Goal: Contribute content: Add original content to the website for others to see

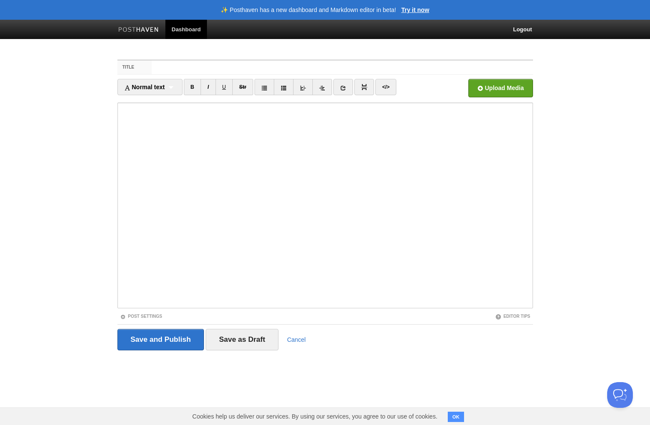
click at [119, 127] on iframe at bounding box center [325, 205] width 416 height 206
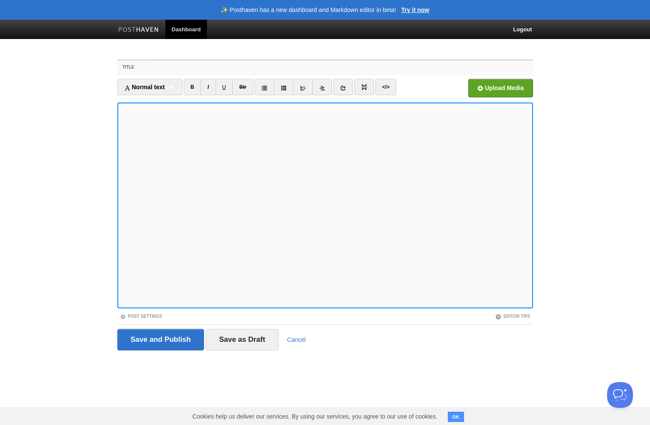
click at [176, 67] on input "Title" at bounding box center [342, 67] width 381 height 14
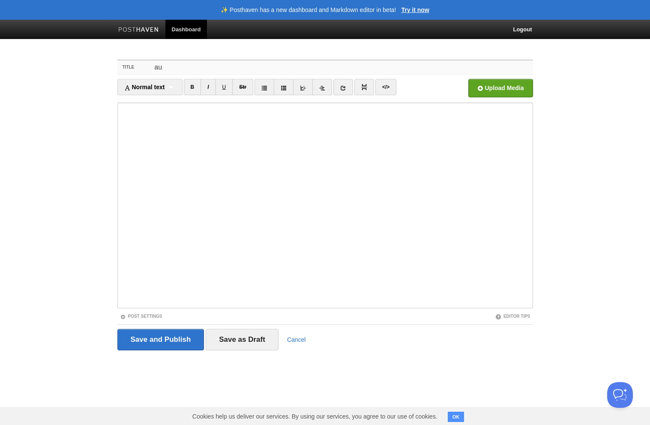
type input "a"
type input "warm"
click at [143, 338] on input "Save and Publish" at bounding box center [160, 339] width 87 height 21
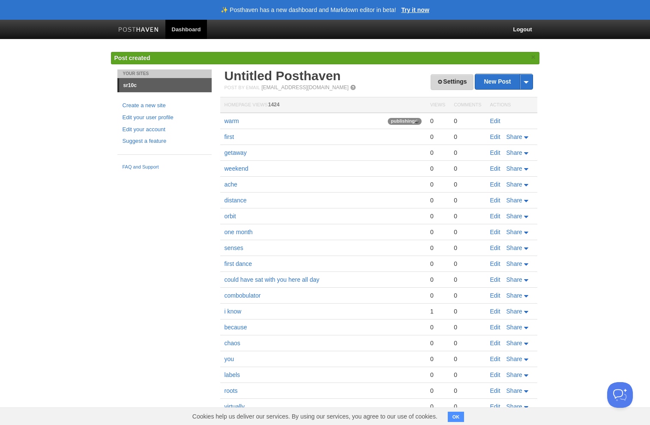
click at [439, 81] on span at bounding box center [440, 82] width 6 height 6
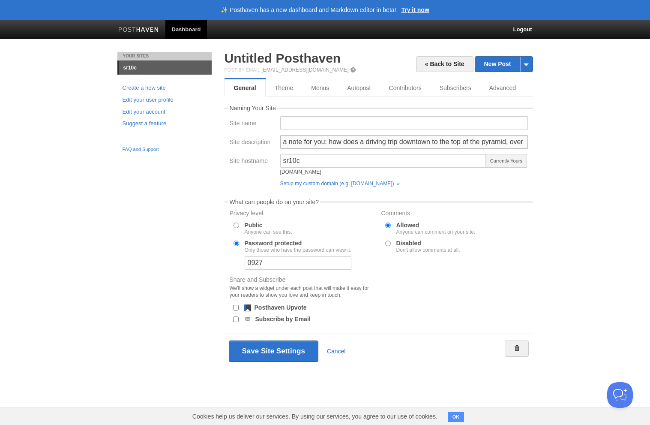
drag, startPoint x: 327, startPoint y: 158, endPoint x: 530, endPoint y: 138, distance: 203.2
click at [530, 139] on div "a note for you: how does a driving trip downtown to the top of the pyramid, ove…" at bounding box center [404, 144] width 253 height 19
drag, startPoint x: 330, startPoint y: 140, endPoint x: 539, endPoint y: 147, distance: 209.2
click at [537, 146] on div "« Back to Site New Post by Web by Email Untitled [GEOGRAPHIC_DATA] Post by Emai…" at bounding box center [378, 222] width 321 height 341
type input "a note for you: all i have been able to think about all afternoon is you at wor…"
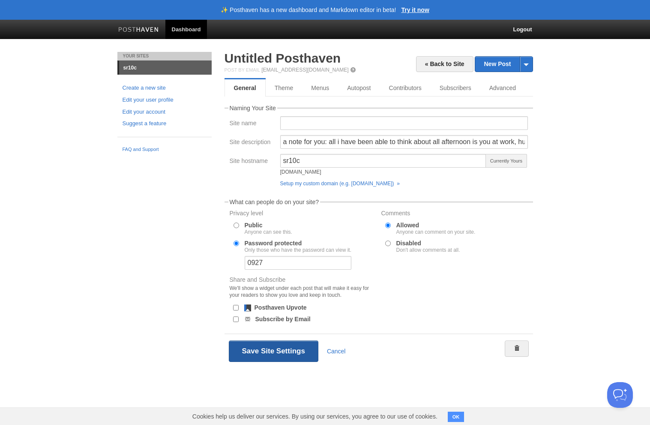
click at [275, 350] on button "Save Site Settings" at bounding box center [274, 350] width 90 height 21
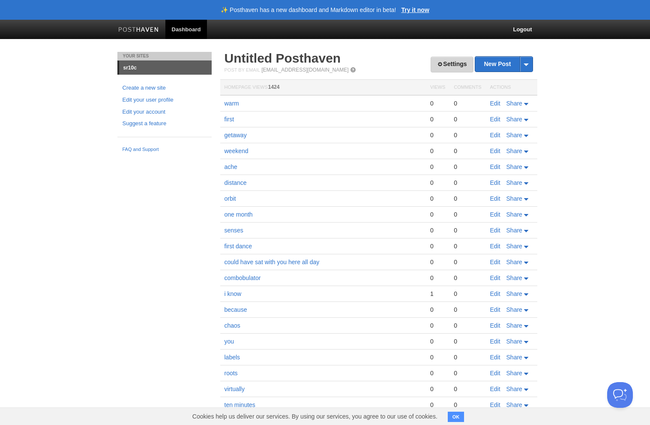
click at [448, 62] on link "Settings" at bounding box center [452, 65] width 42 height 16
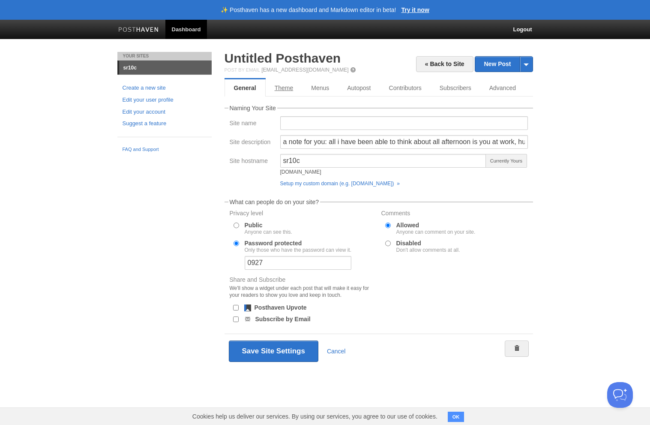
click at [290, 91] on link "Theme" at bounding box center [284, 87] width 37 height 17
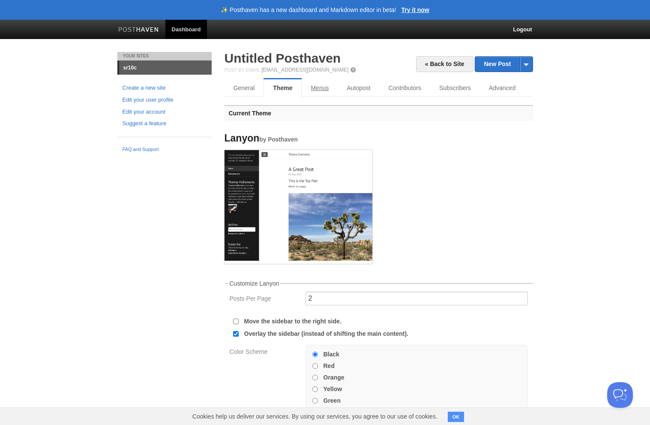
click at [313, 88] on link "Menus" at bounding box center [320, 87] width 36 height 17
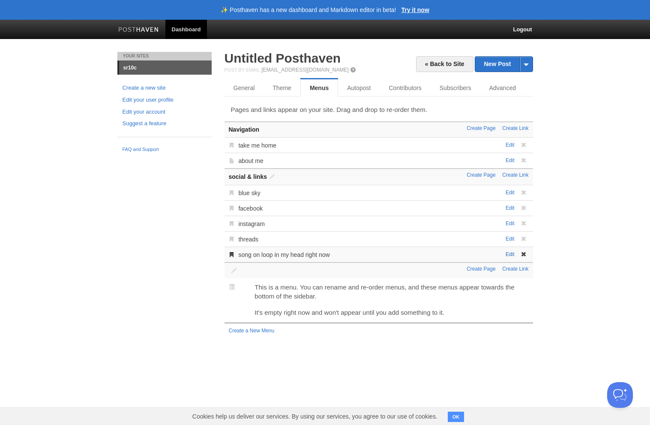
click at [511, 257] on link "Edit" at bounding box center [510, 254] width 9 height 6
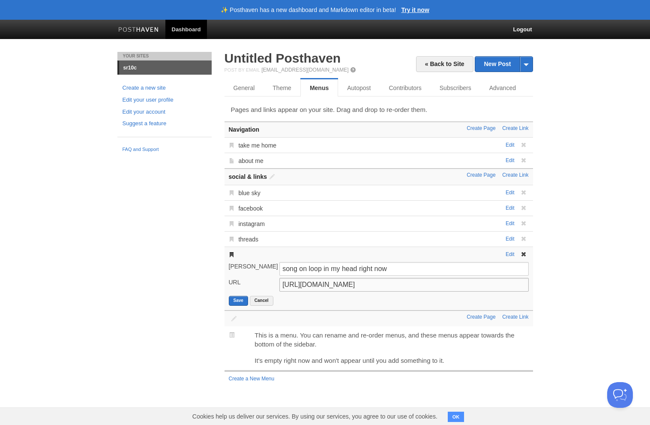
click at [366, 285] on input "[URL][DOMAIN_NAME]" at bounding box center [403, 285] width 249 height 14
paste input "Ka24Bf6PgWM?si=vs5fdqjwYZOKGODo"
type input "[URL][DOMAIN_NAME]"
click at [234, 302] on button "Save" at bounding box center [238, 301] width 19 height 10
